Goal: Task Accomplishment & Management: Use online tool/utility

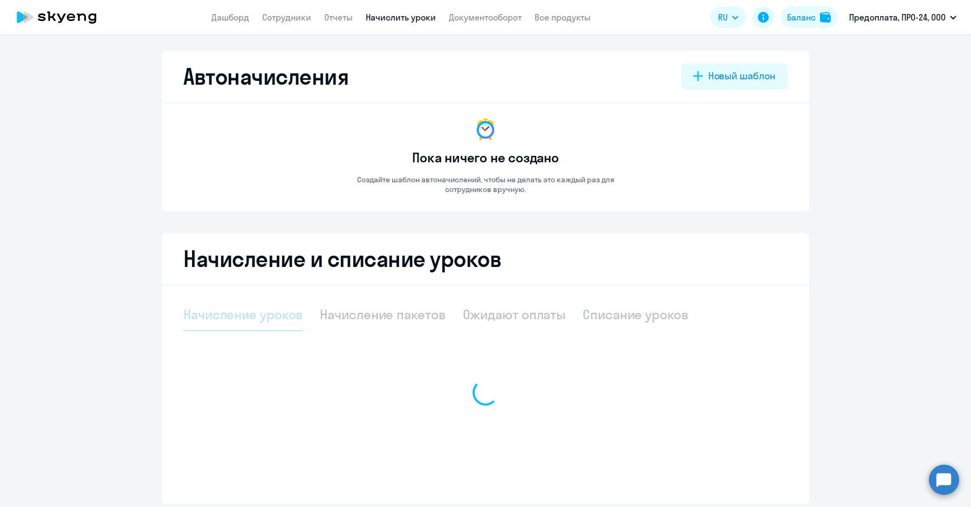
select select "10"
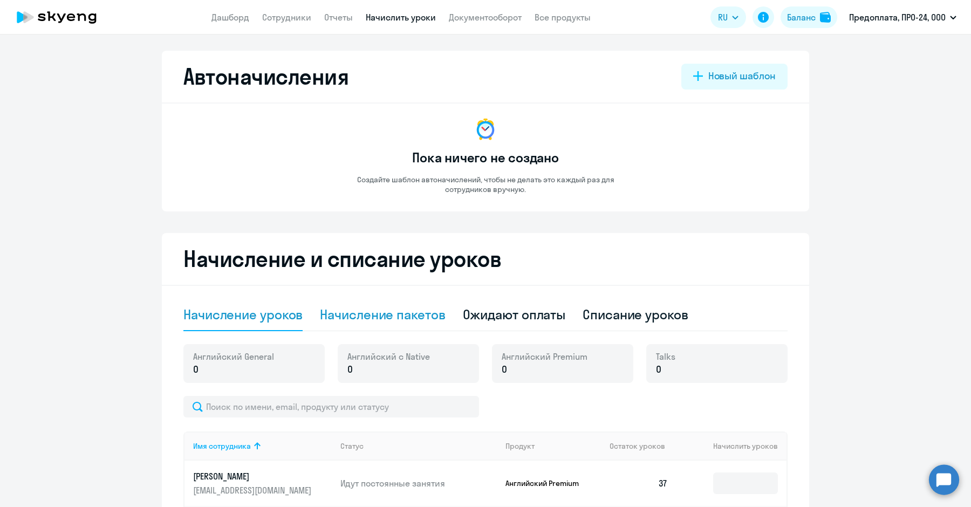
click at [406, 310] on div "Начисление пакетов" at bounding box center [382, 314] width 125 height 17
select select "10"
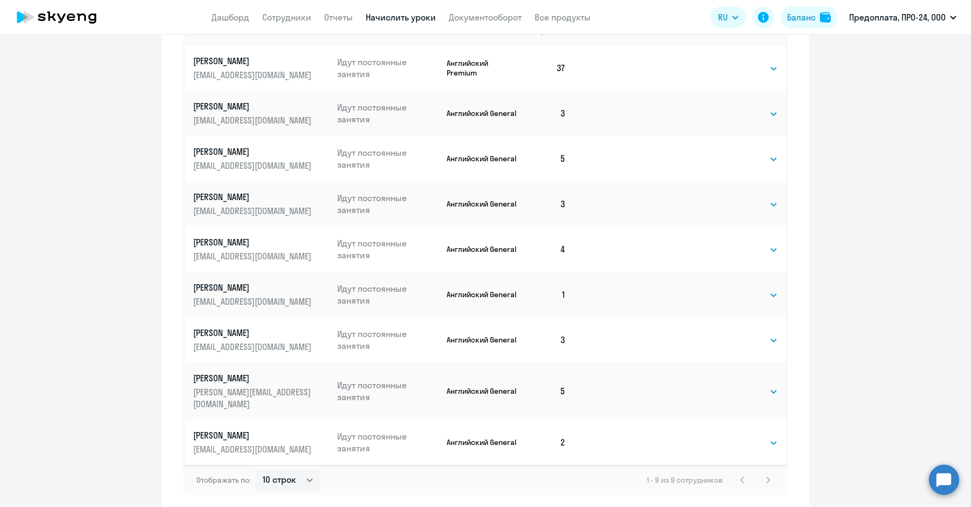
scroll to position [463, 0]
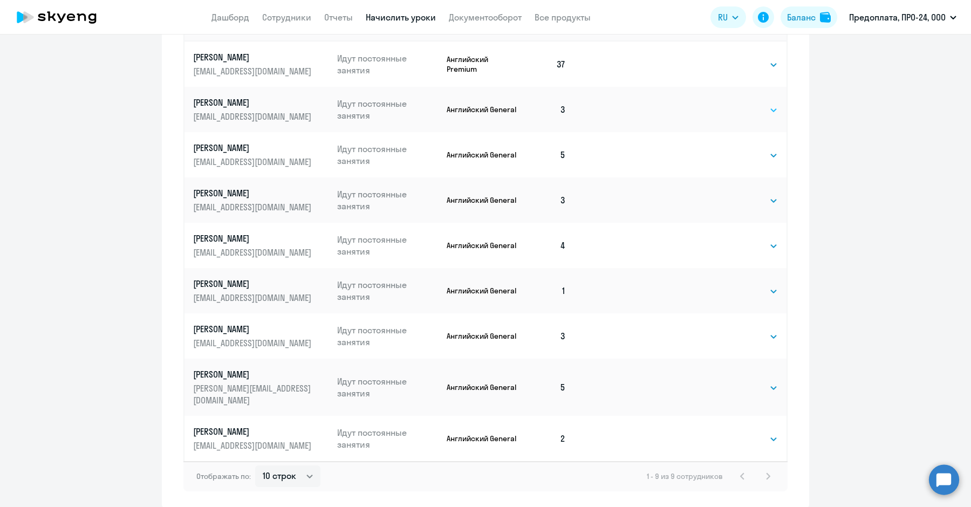
click at [747, 107] on select "Выбрать 4 8 16 32 64 96 128" at bounding box center [755, 110] width 44 height 13
click at [745, 202] on select "Выбрать 4 8 16 32 64 96 128" at bounding box center [755, 200] width 44 height 13
click at [739, 107] on select "Выбрать 4 8 16 32 64 96 128" at bounding box center [755, 110] width 44 height 13
select select "32"
click at [733, 104] on select "Выбрать 4 8 16 32 64 96 128" at bounding box center [755, 110] width 44 height 13
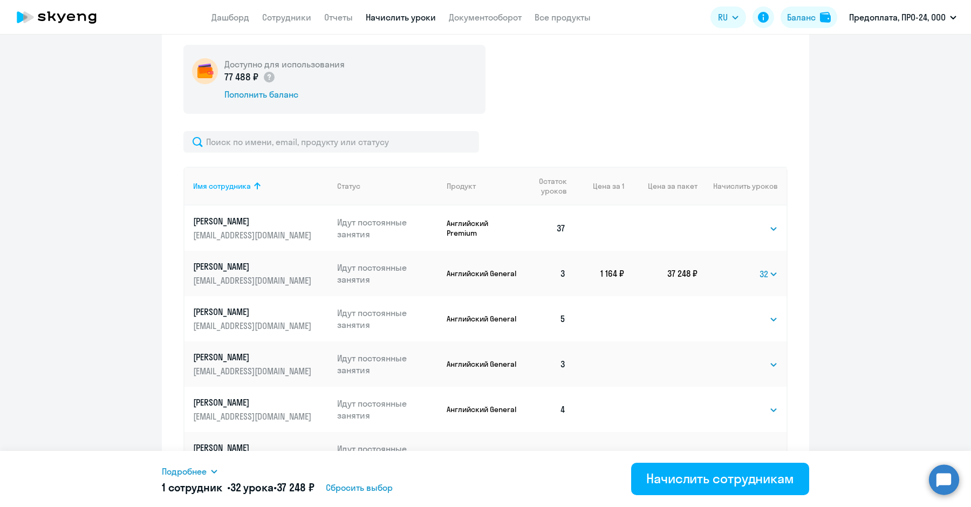
scroll to position [304, 0]
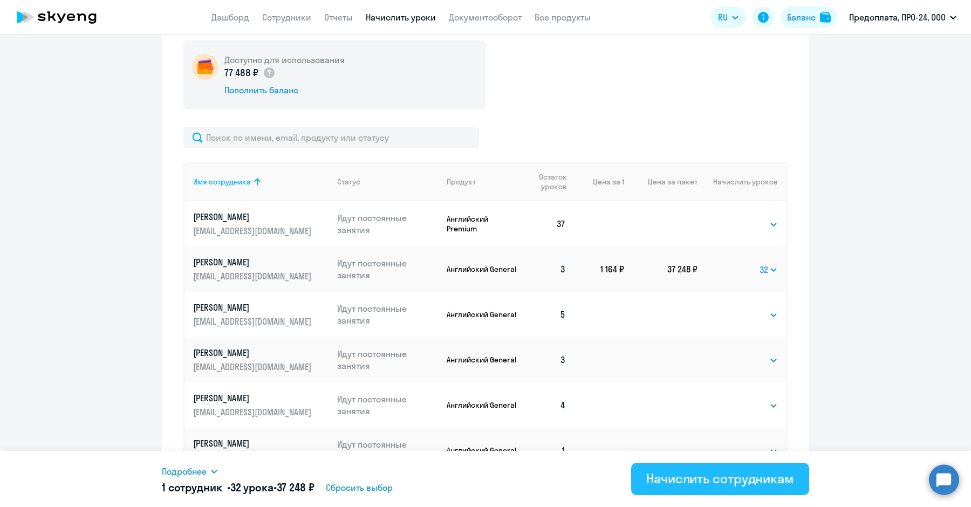
click at [673, 479] on div "Начислить сотрудникам" at bounding box center [720, 478] width 148 height 17
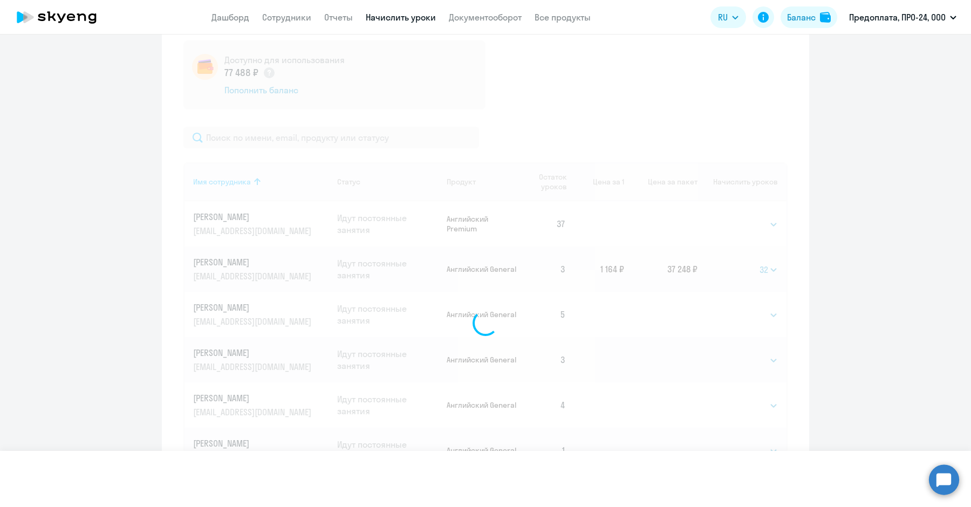
select select
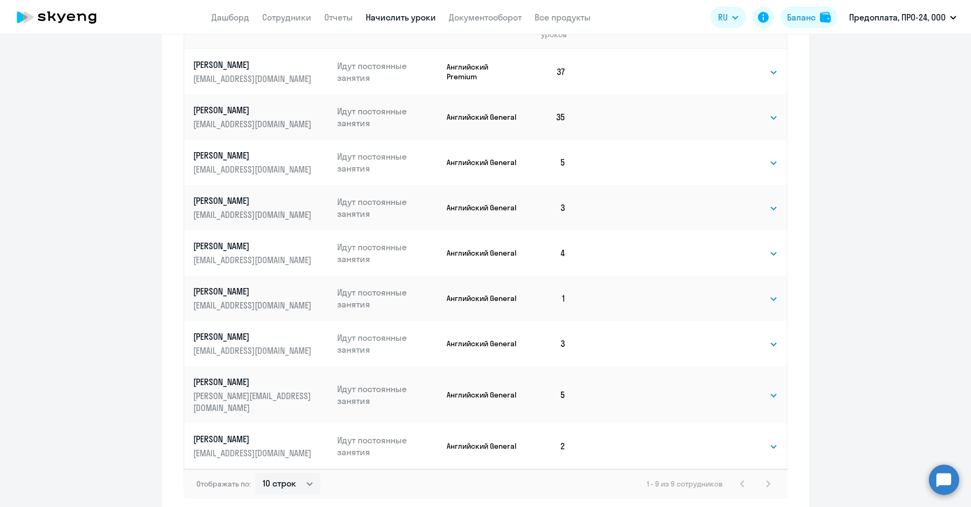
scroll to position [446, 0]
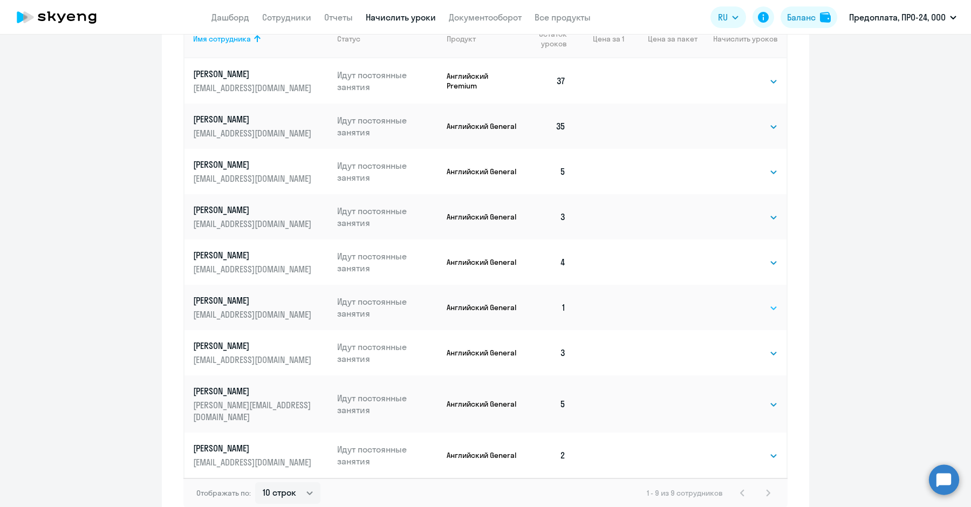
click at [741, 305] on select "Выбрать 4 8 16 32 64 96 128" at bounding box center [755, 307] width 44 height 13
click at [787, 300] on div "Начисление и списание уроков Начисление уроков Начисление пакетов Ожидают оплат…" at bounding box center [485, 155] width 647 height 739
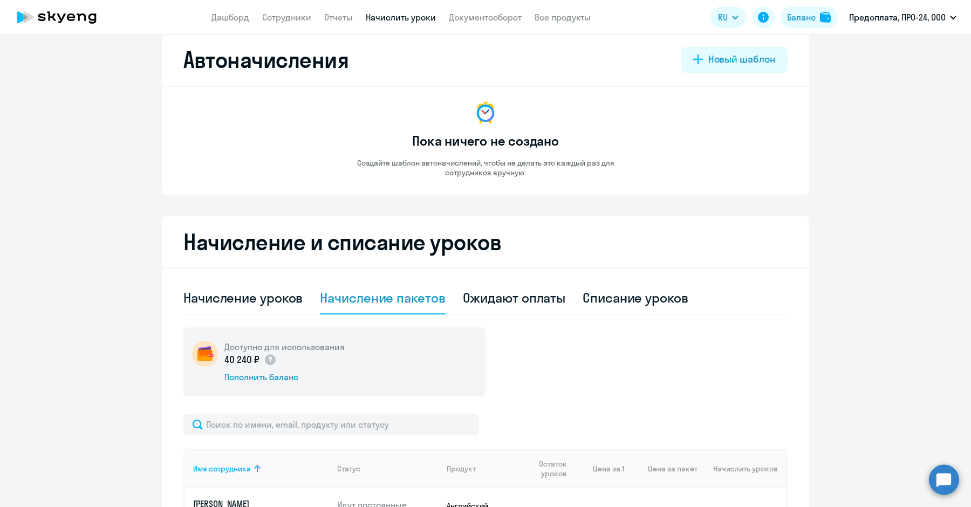
scroll to position [18, 0]
